Goal: Information Seeking & Learning: Learn about a topic

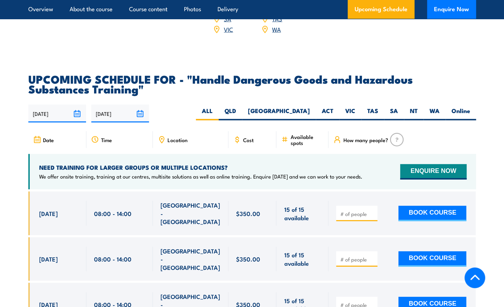
scroll to position [945, 0]
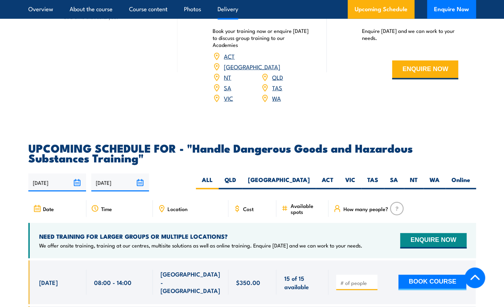
drag, startPoint x: 348, startPoint y: 185, endPoint x: 343, endPoint y: 178, distance: 9.2
click at [348, 185] on label "VIC" at bounding box center [350, 183] width 22 height 14
click at [356, 180] on input "VIC" at bounding box center [358, 178] width 5 height 5
radio input "true"
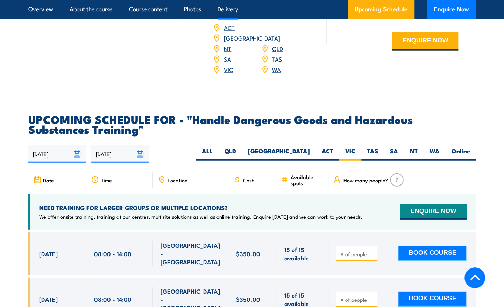
scroll to position [980, 0]
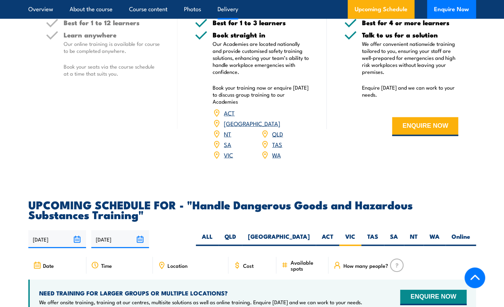
scroll to position [942, 0]
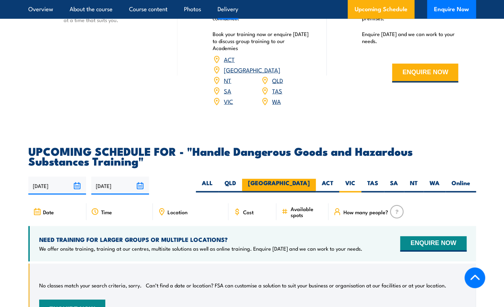
click at [310, 185] on label "[GEOGRAPHIC_DATA]" at bounding box center [279, 186] width 74 height 14
click at [310, 183] on input "[GEOGRAPHIC_DATA]" at bounding box center [312, 181] width 5 height 5
radio input "true"
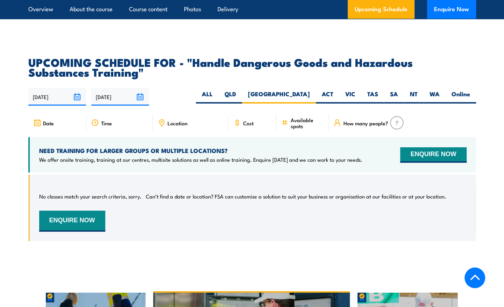
scroll to position [983, 0]
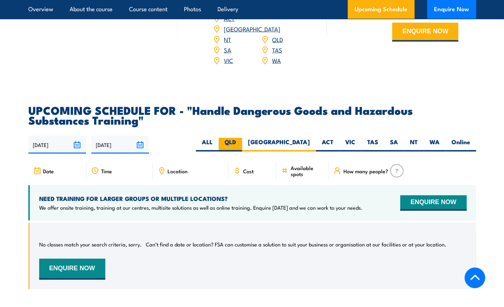
click at [242, 147] on label "QLD" at bounding box center [230, 145] width 23 height 14
click at [241, 142] on input "QLD" at bounding box center [238, 140] width 5 height 5
radio input "true"
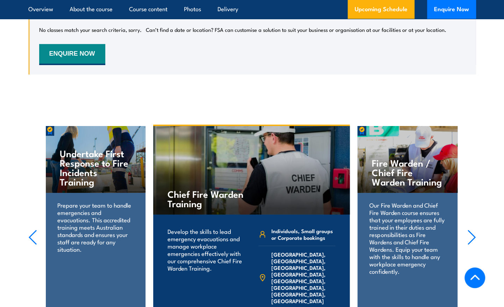
scroll to position [1057, 0]
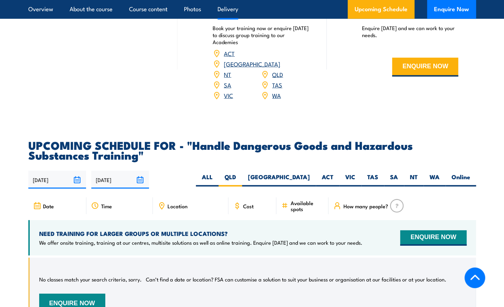
scroll to position [983, 0]
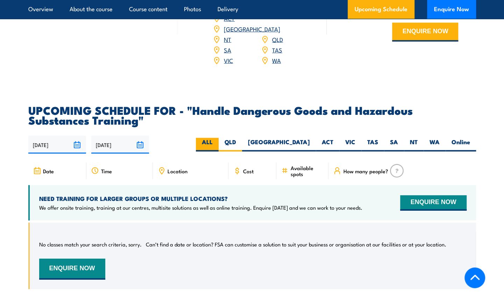
click at [219, 150] on label "ALL" at bounding box center [207, 145] width 23 height 14
click at [217, 142] on input "ALL" at bounding box center [215, 140] width 5 height 5
radio input "true"
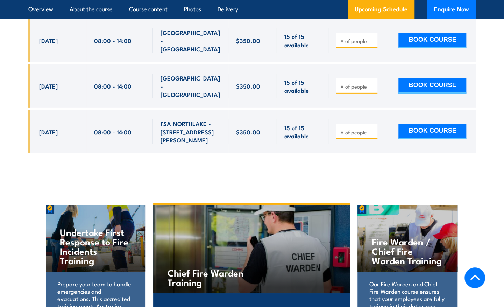
scroll to position [1092, 0]
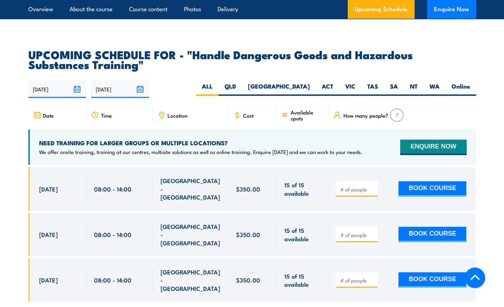
scroll to position [1050, 0]
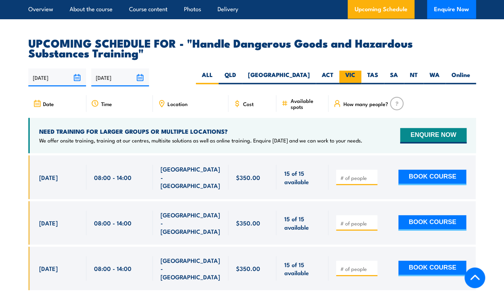
click at [352, 80] on label "VIC" at bounding box center [350, 78] width 22 height 14
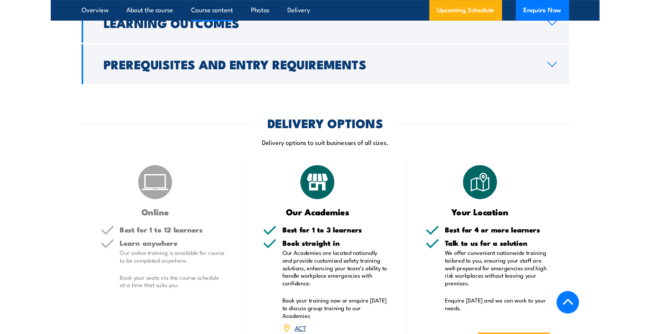
scroll to position [709, 0]
